Goal: Transaction & Acquisition: Purchase product/service

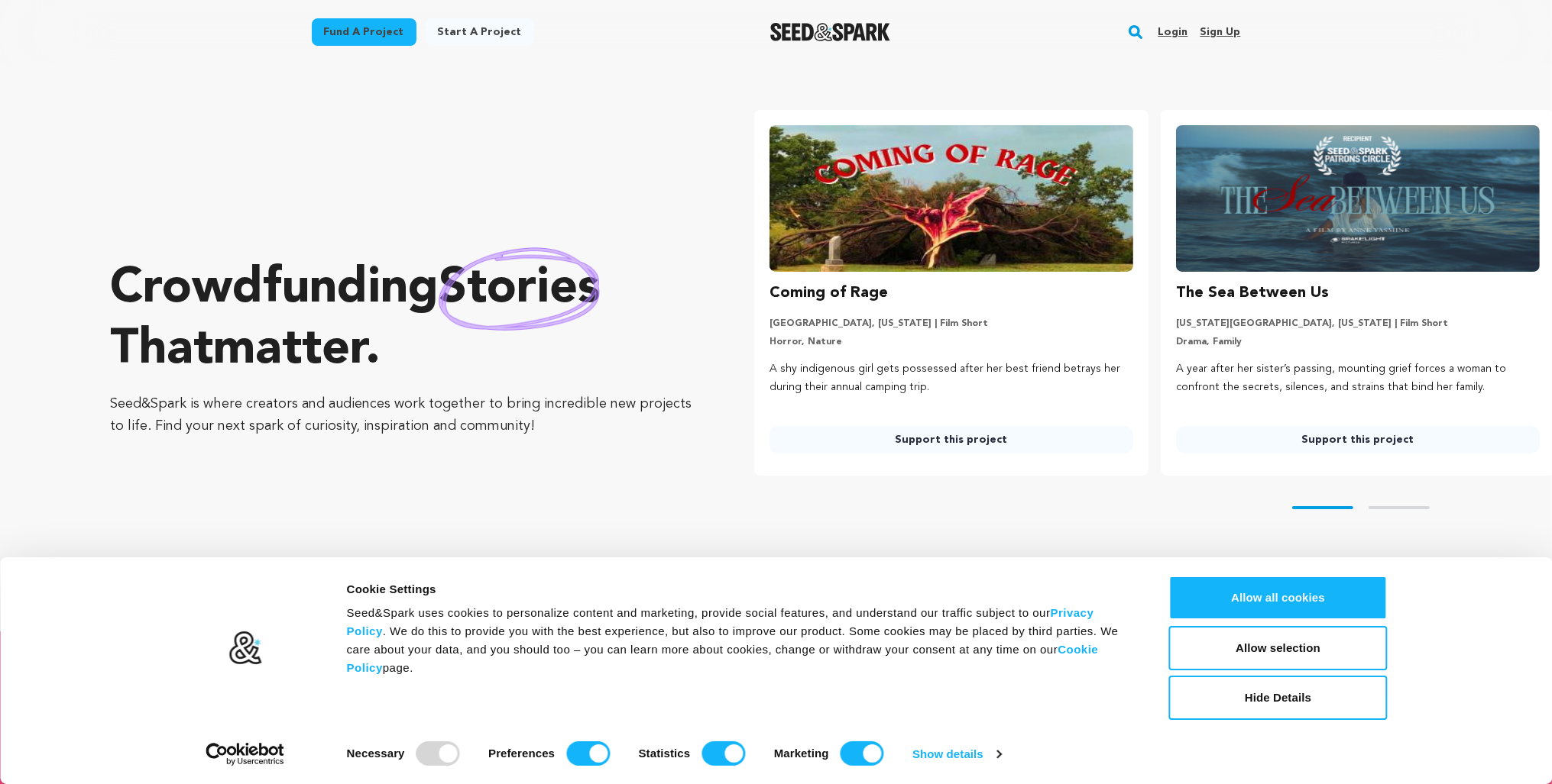
click at [1142, 35] on rect "button" at bounding box center [1134, 32] width 18 height 18
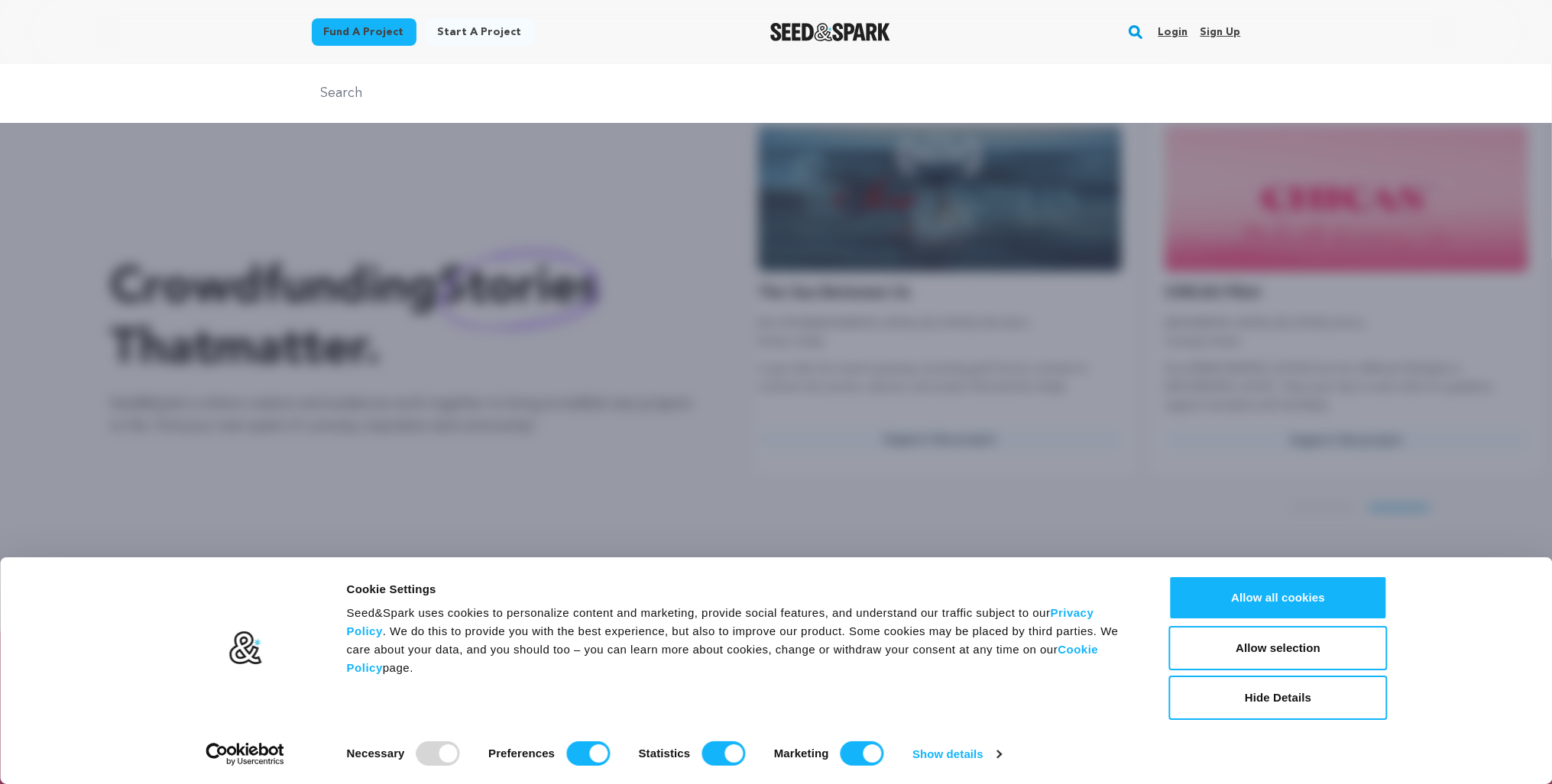
scroll to position [0, 419]
type input "indigo elsewhere"
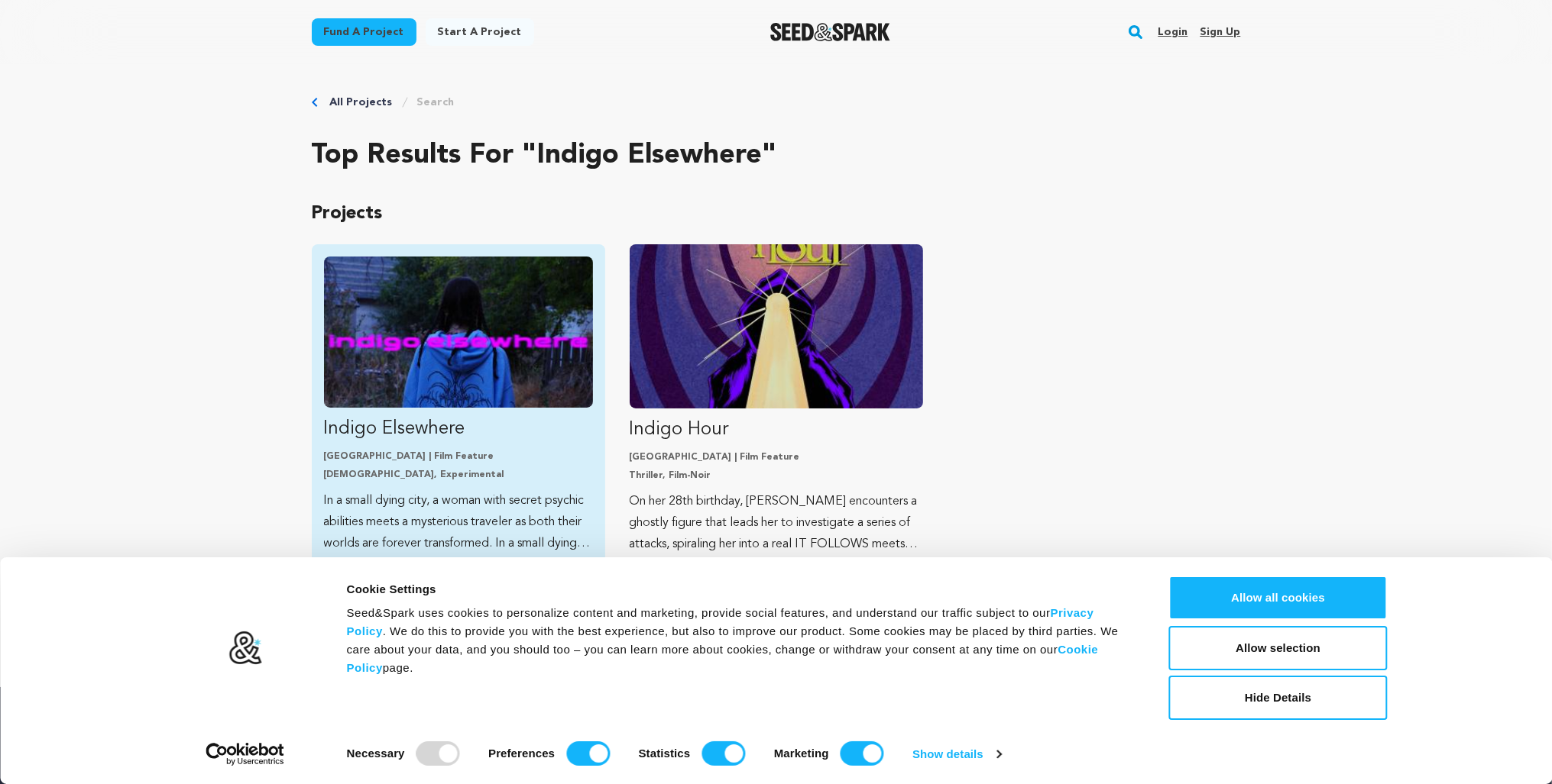
click at [484, 322] on img "Fund Indigo Elsewhere" at bounding box center [458, 332] width 269 height 151
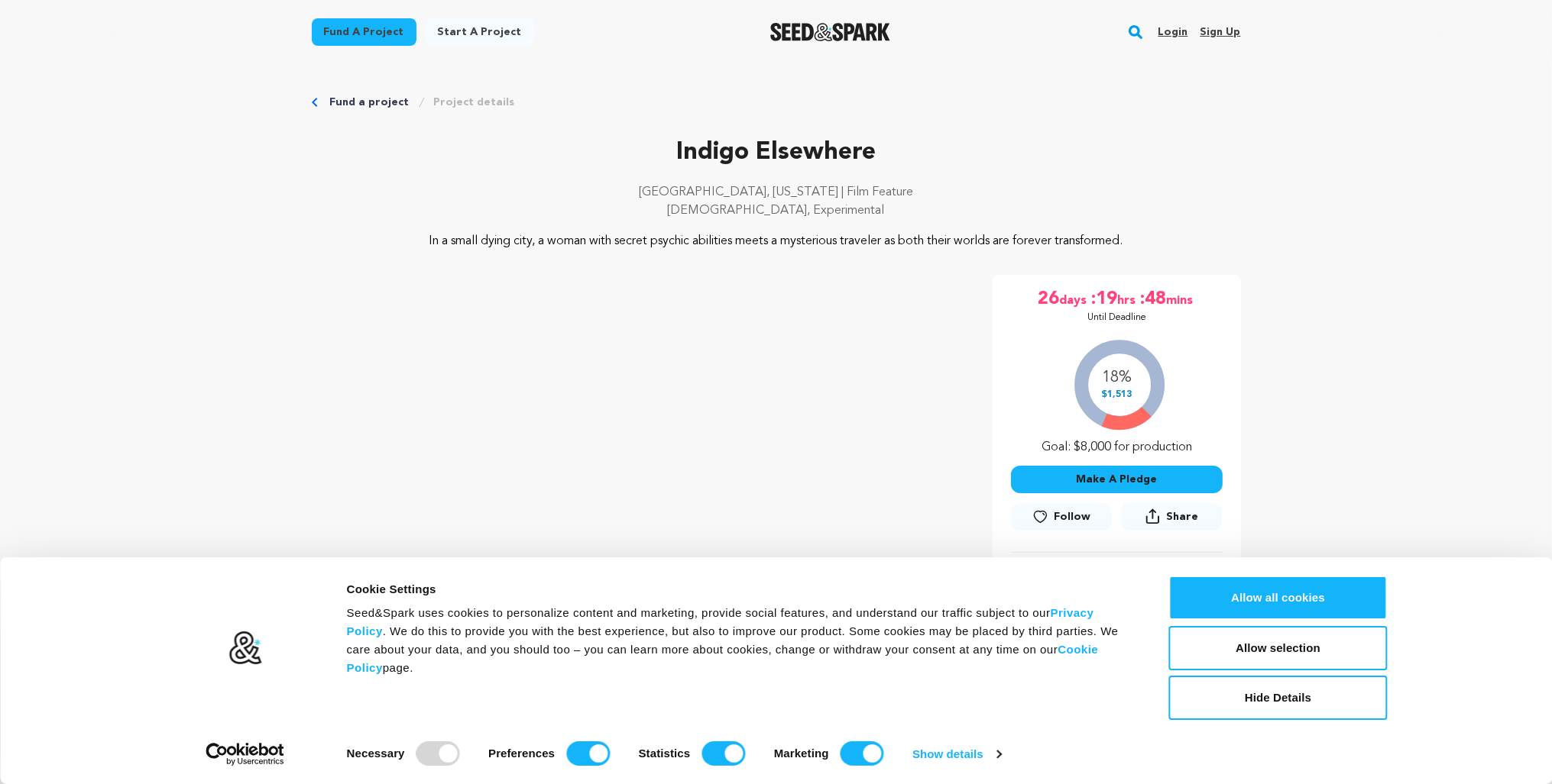
click at [1317, 607] on button "Allow all cookies" at bounding box center [1278, 598] width 219 height 44
